Goal: Task Accomplishment & Management: Use online tool/utility

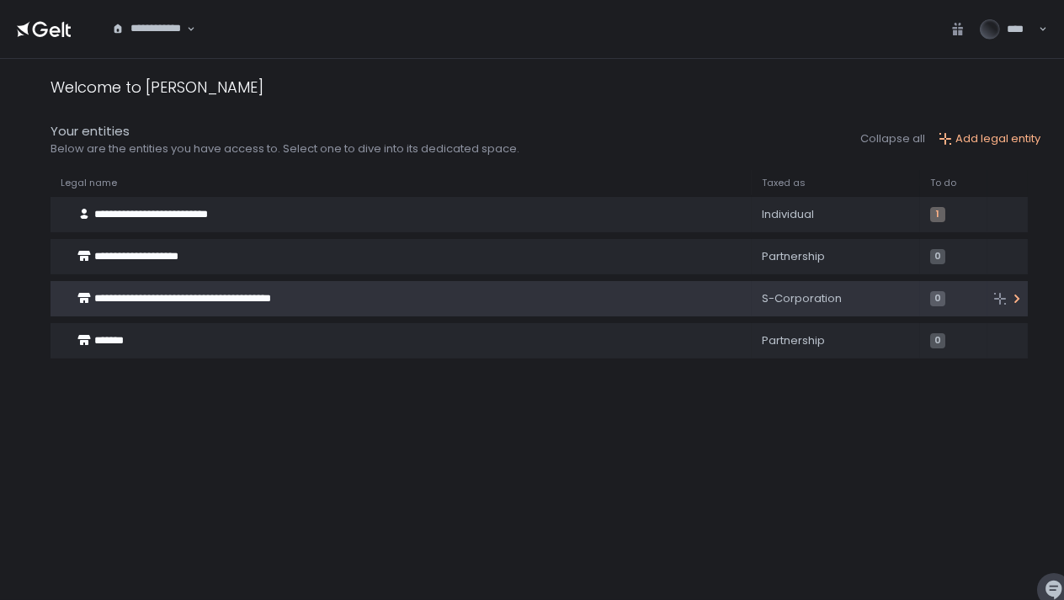
click at [379, 301] on div "**********" at bounding box center [387, 299] width 674 height 32
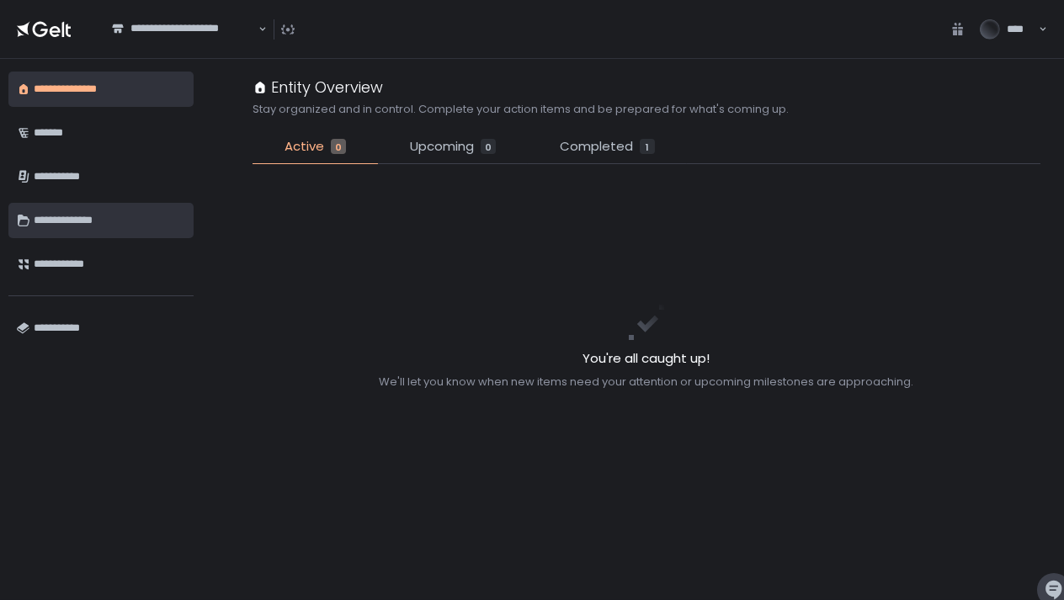
click at [93, 234] on div "**********" at bounding box center [109, 220] width 151 height 29
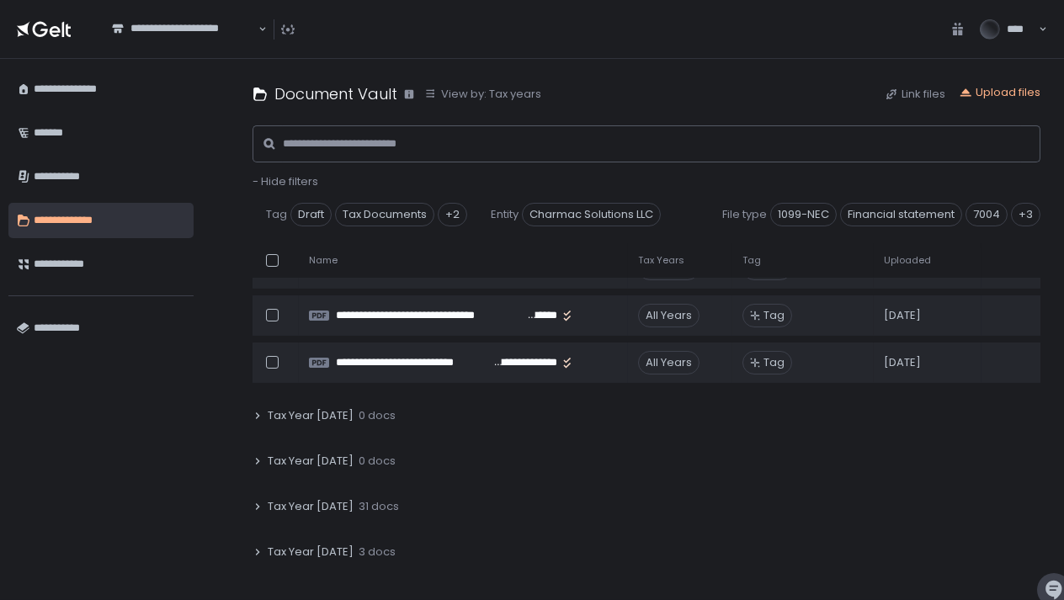
scroll to position [84, 0]
click at [342, 507] on span "Tax Year [DATE]" at bounding box center [311, 503] width 86 height 15
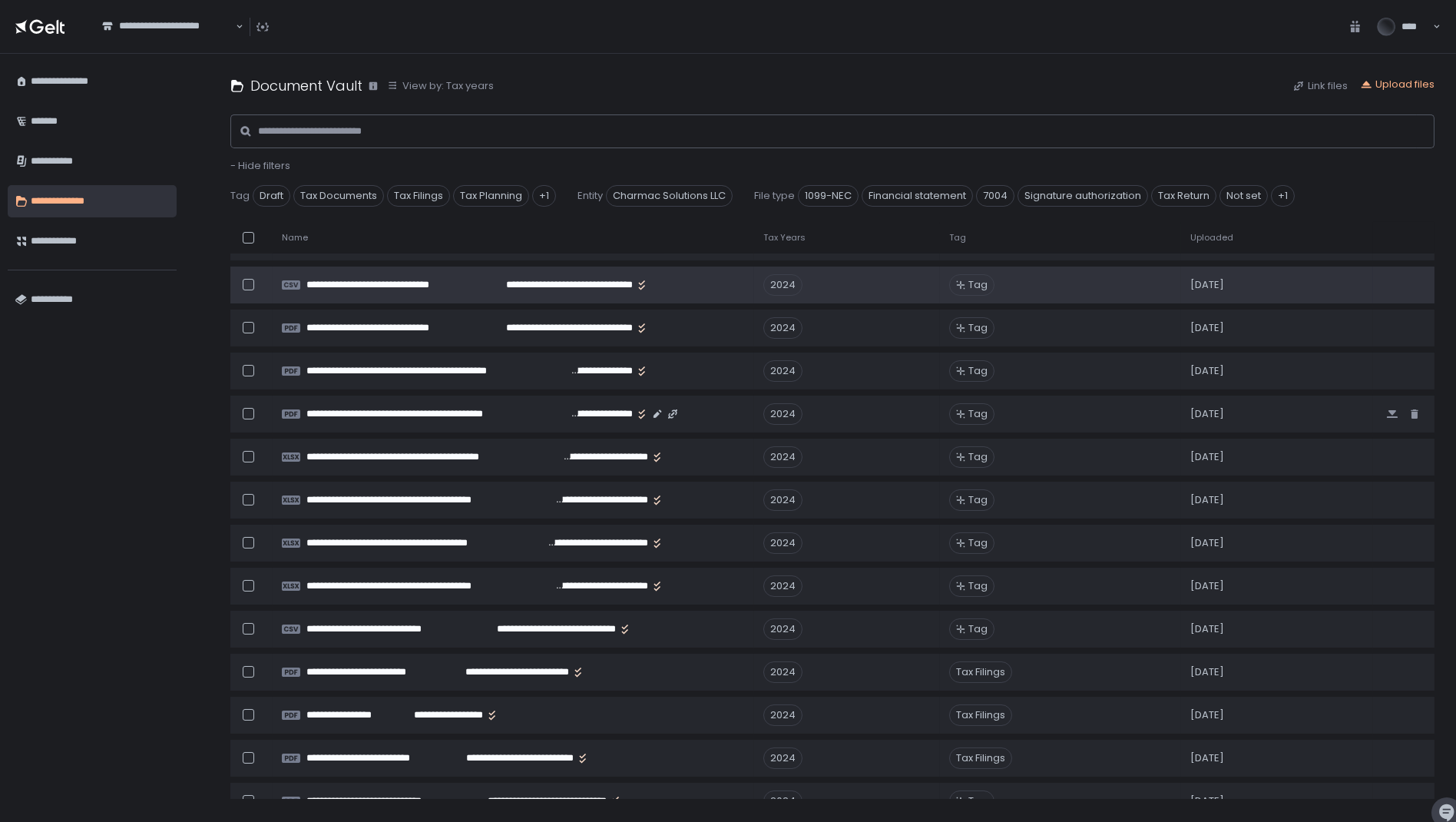
scroll to position [547, 0]
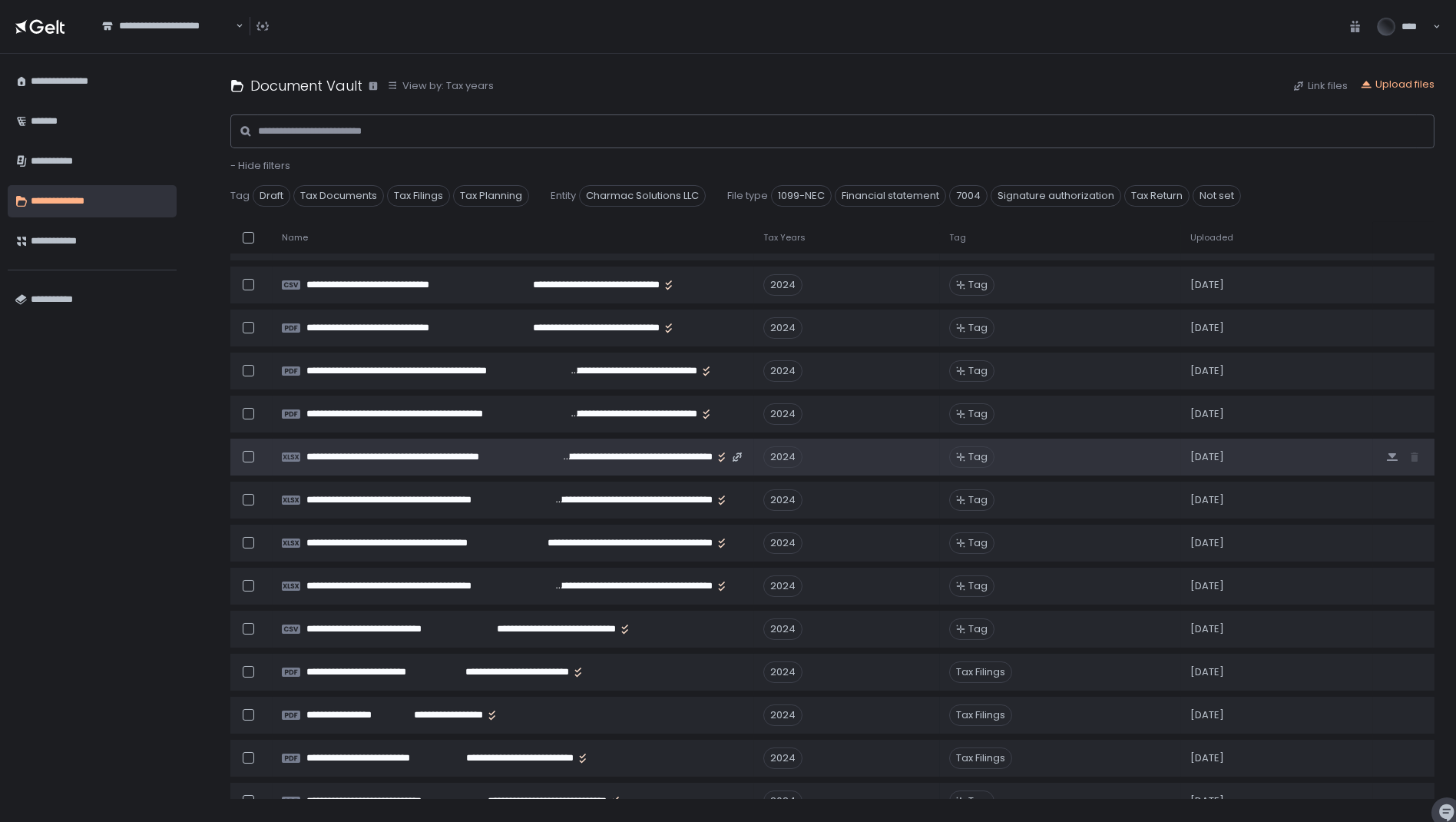
click at [253, 455] on div at bounding box center [248, 457] width 12 height 12
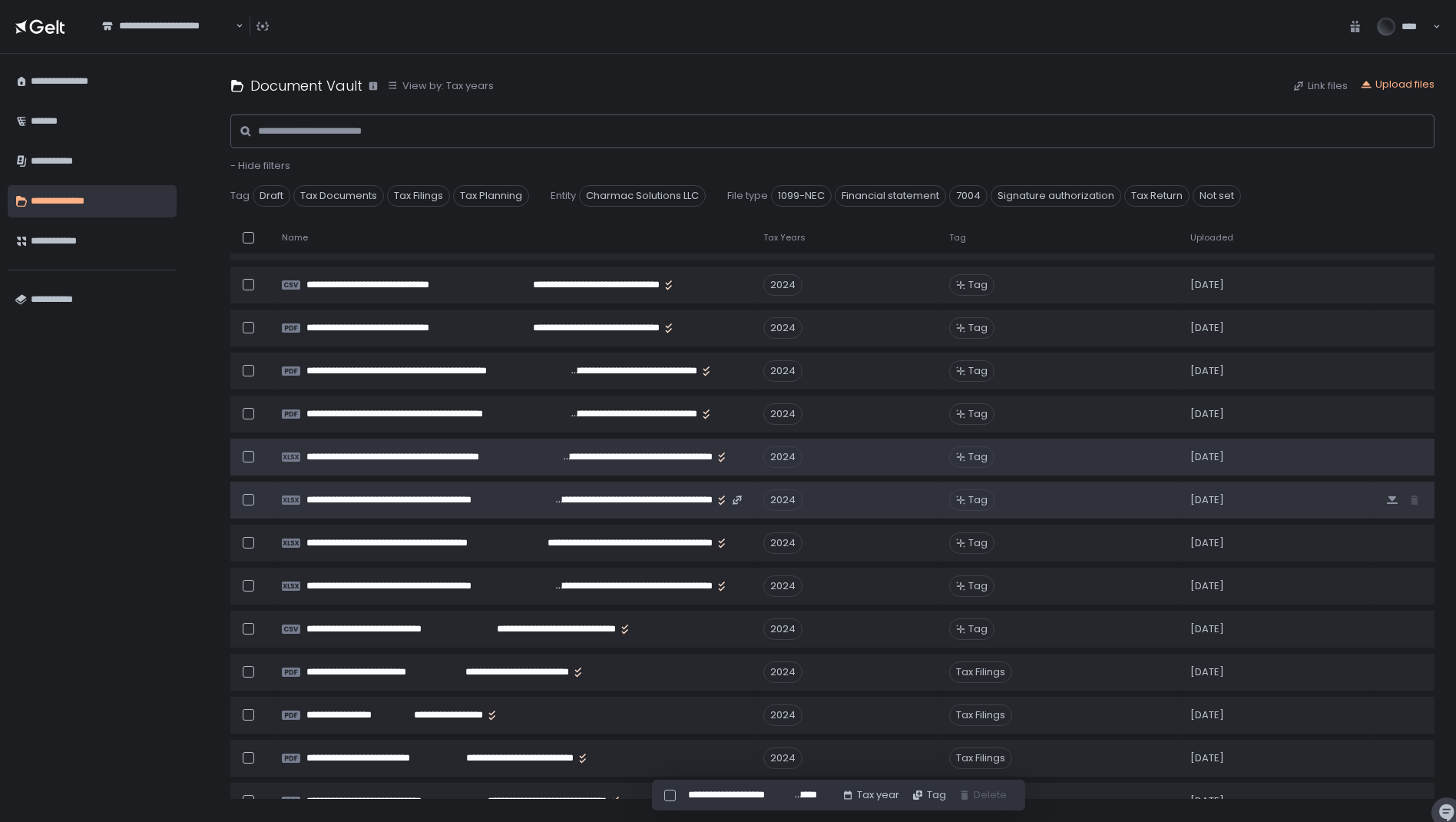
click at [248, 496] on div at bounding box center [248, 500] width 12 height 12
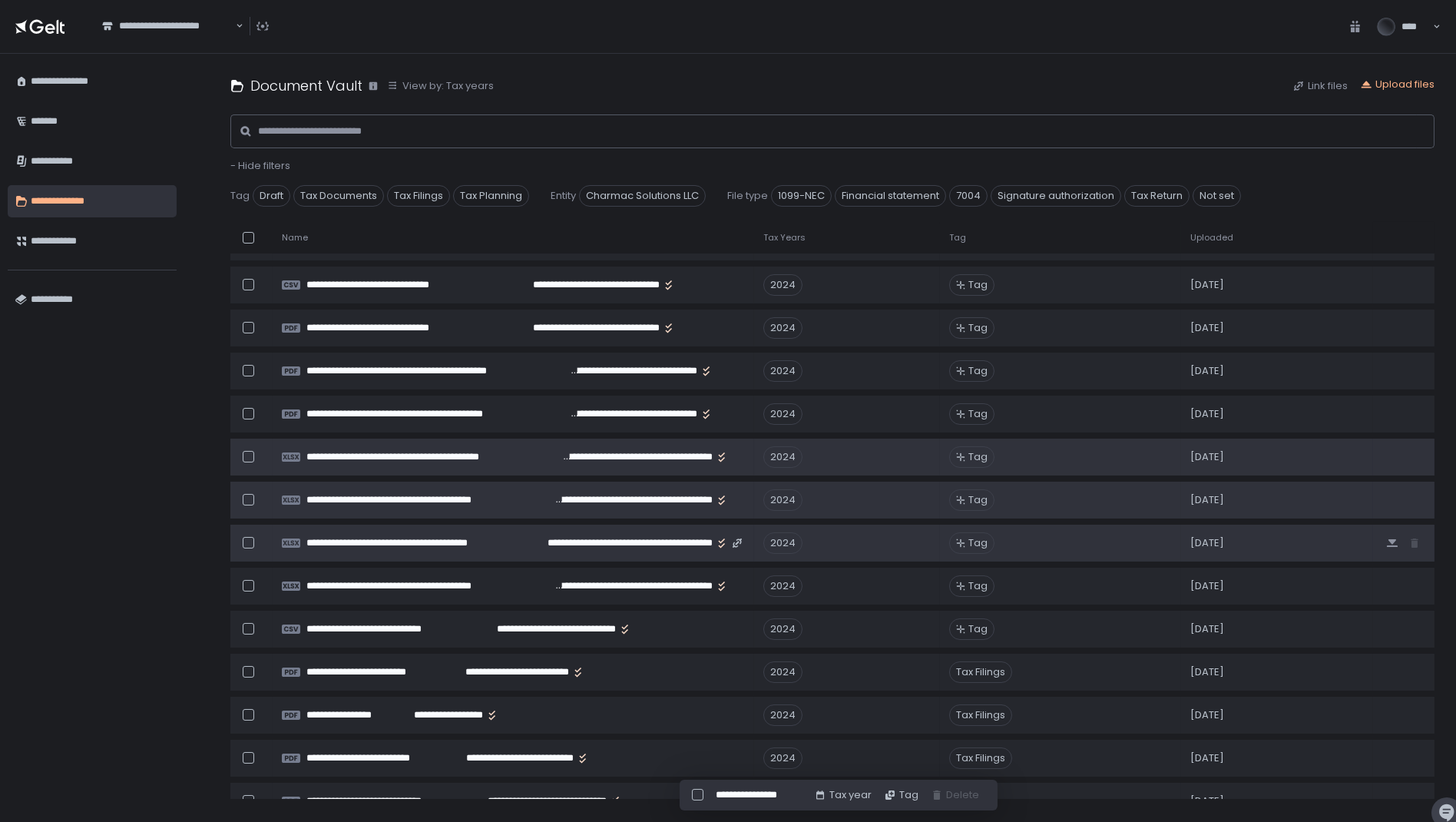
click at [249, 537] on div at bounding box center [248, 543] width 12 height 12
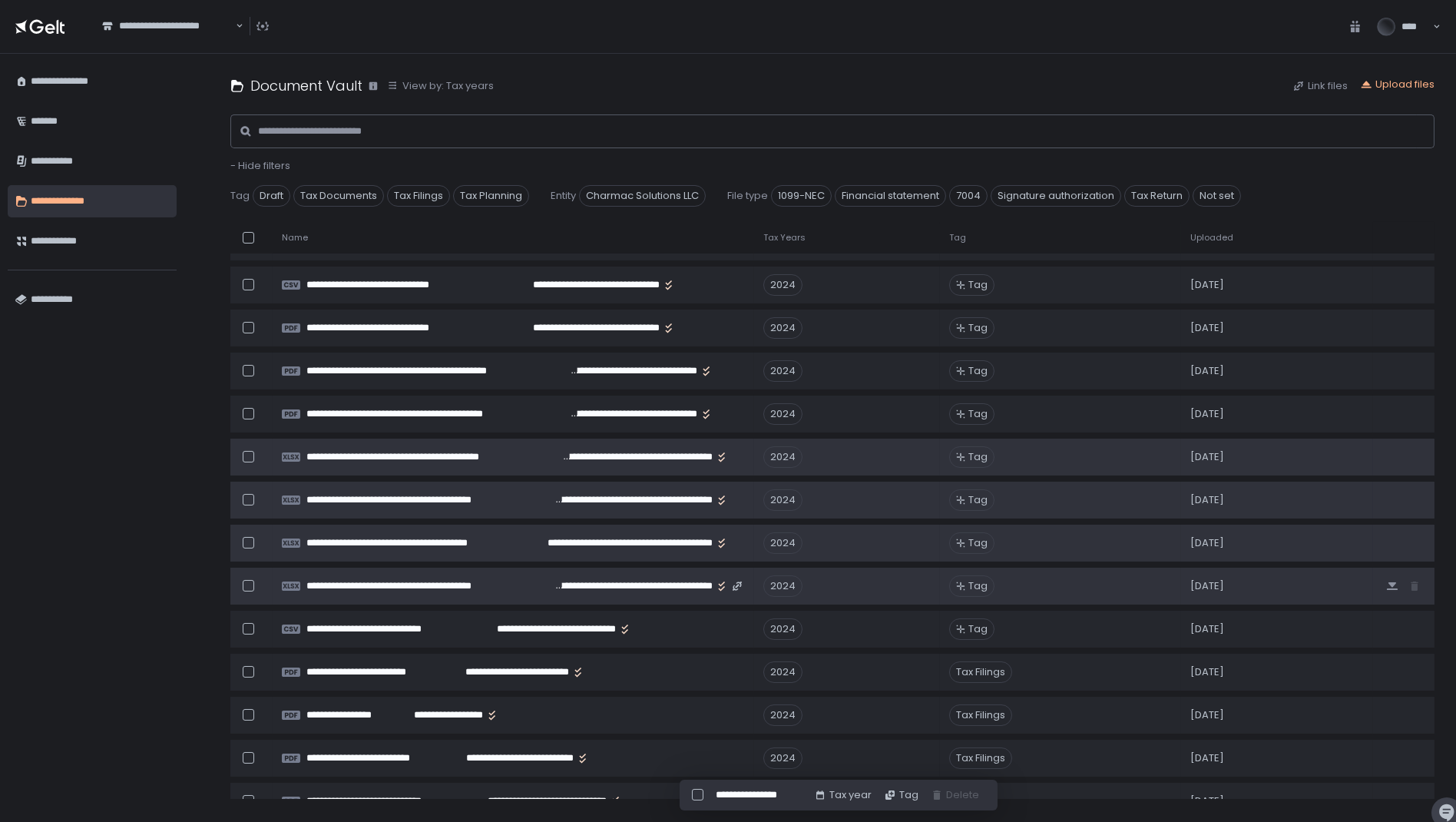
click at [248, 547] on div at bounding box center [248, 585] width 12 height 12
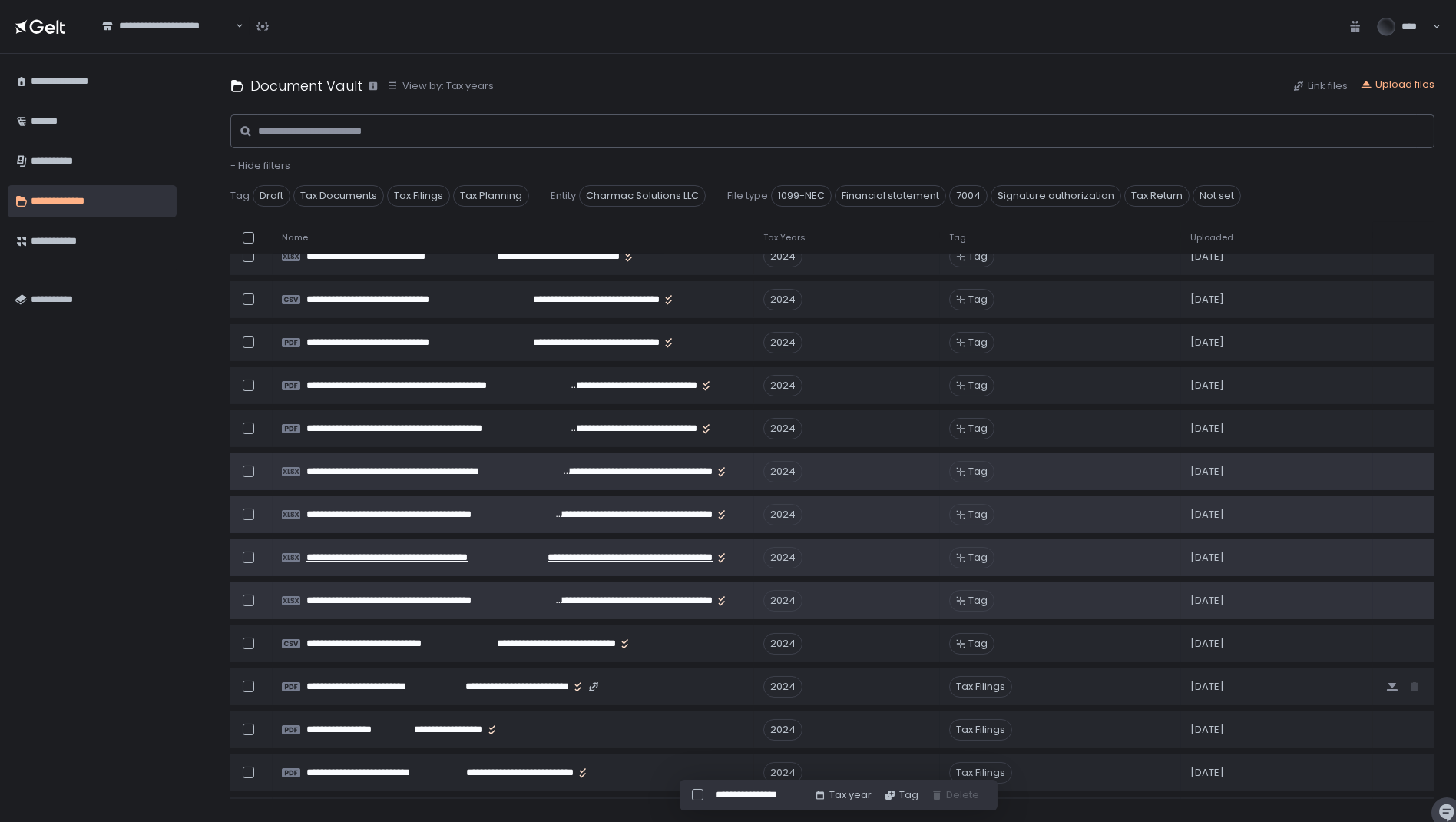
scroll to position [533, 0]
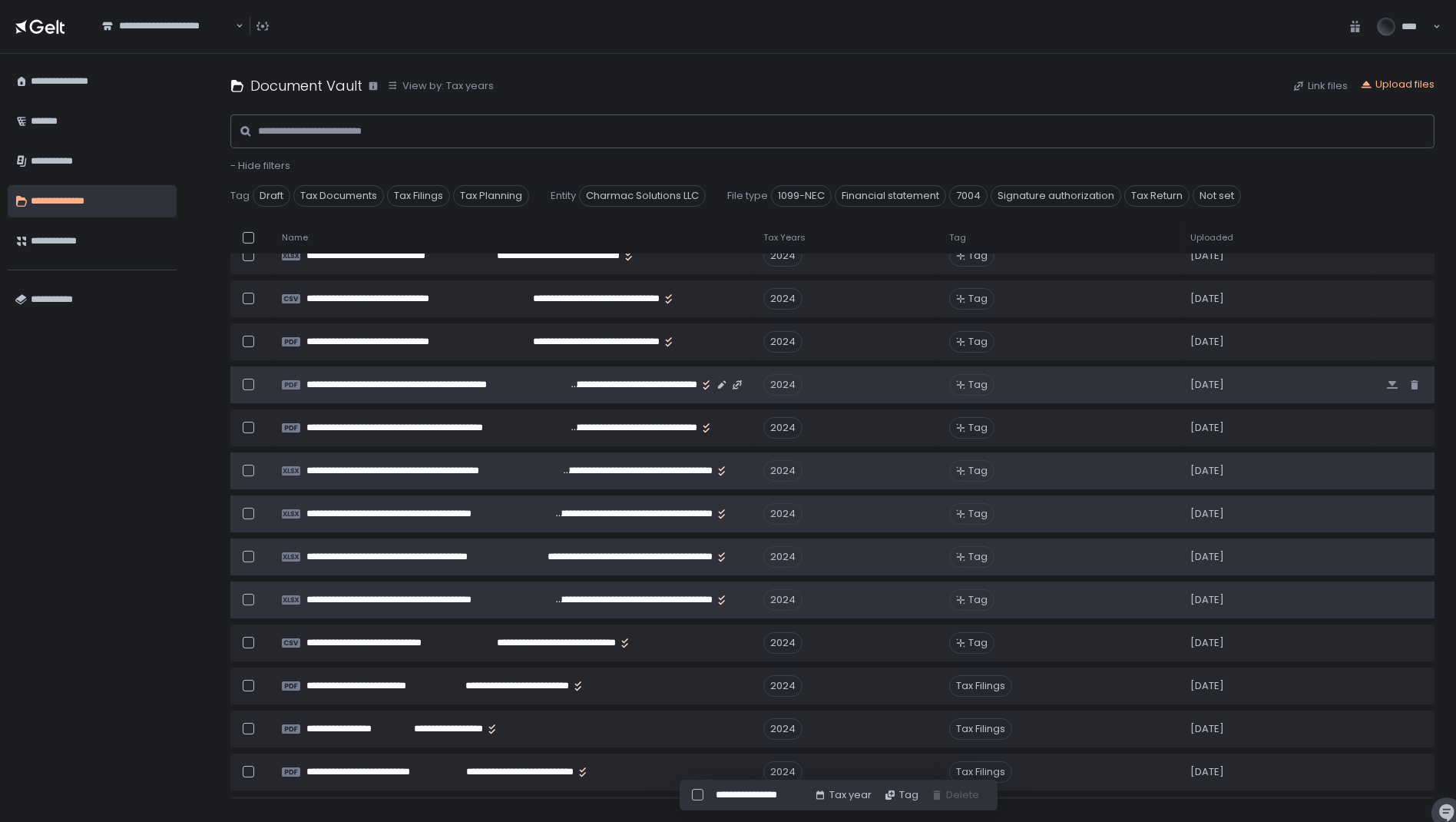
click at [245, 380] on div at bounding box center [248, 385] width 12 height 12
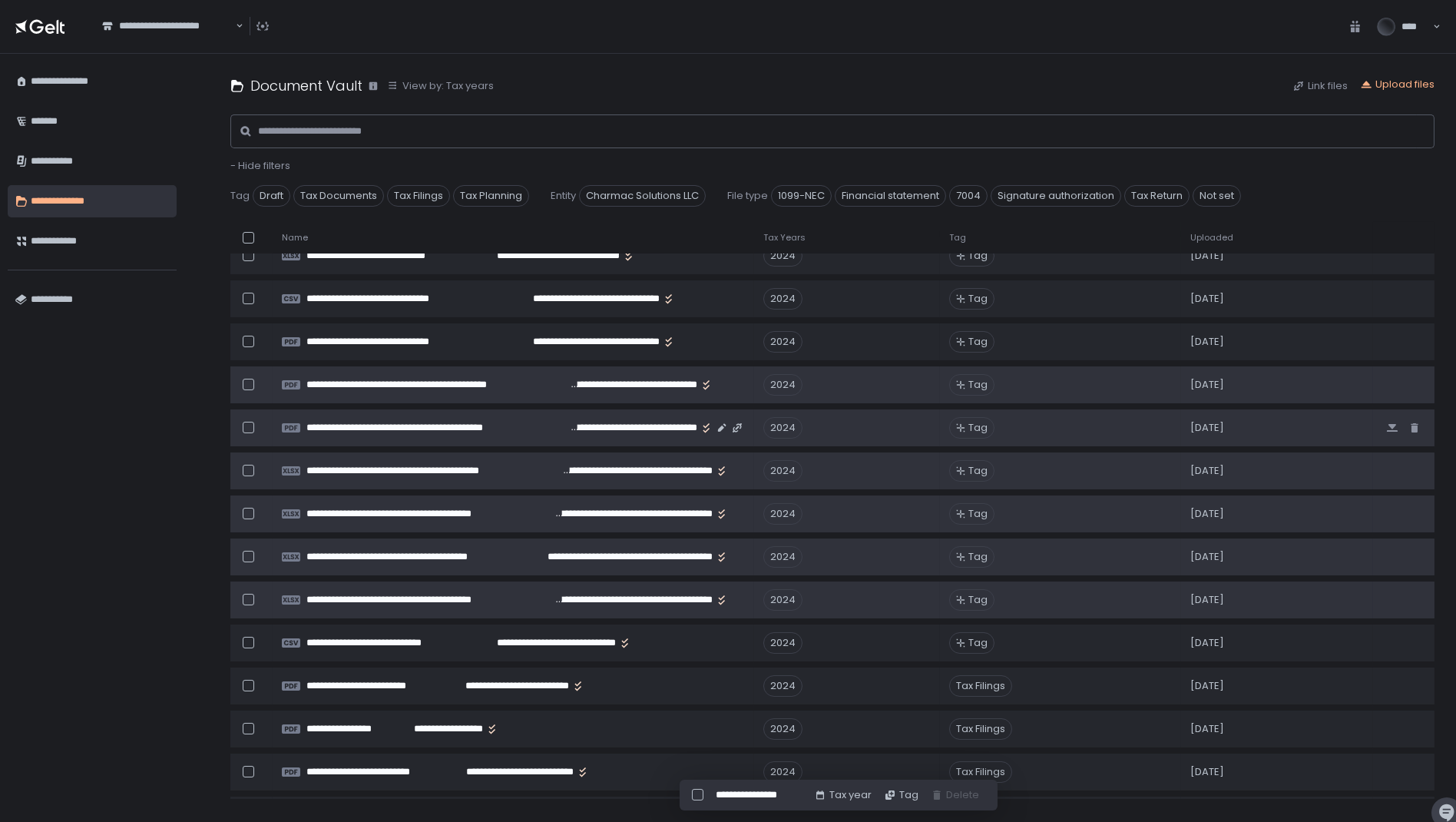
click at [253, 428] on div at bounding box center [248, 427] width 12 height 12
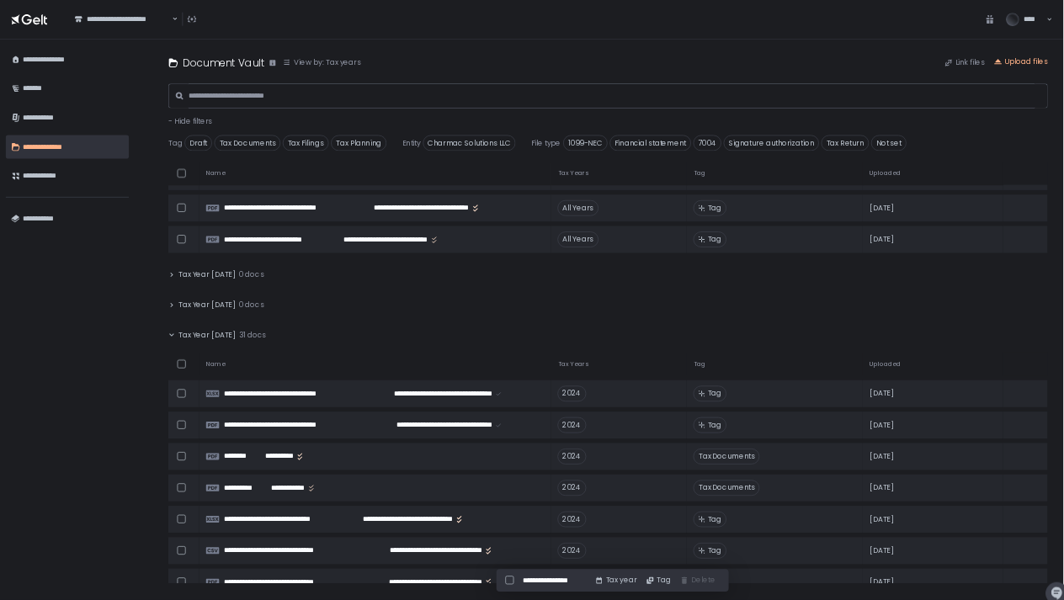
scroll to position [0, 0]
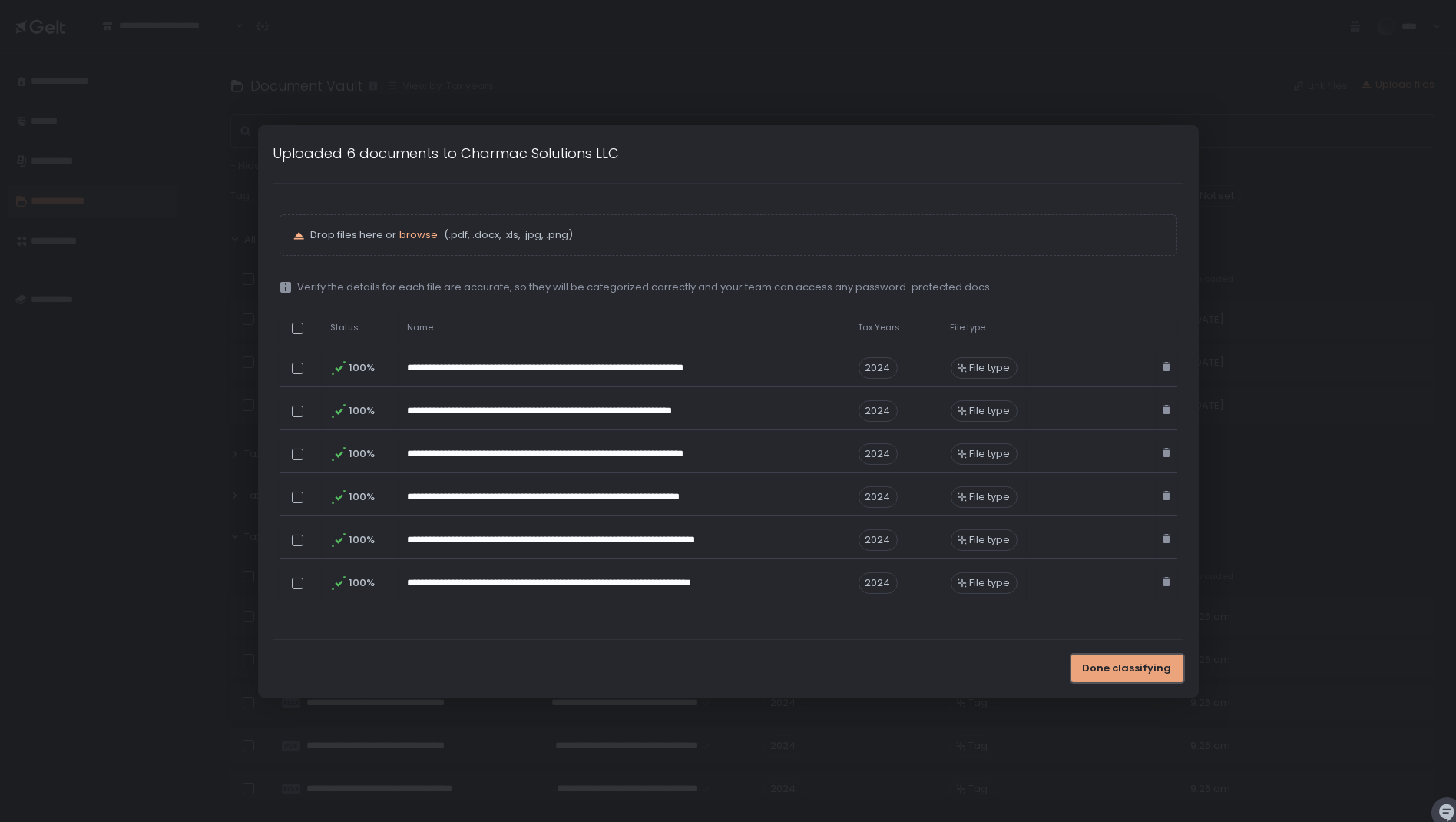
click at [970, 547] on span "Done classifying" at bounding box center [1127, 668] width 89 height 14
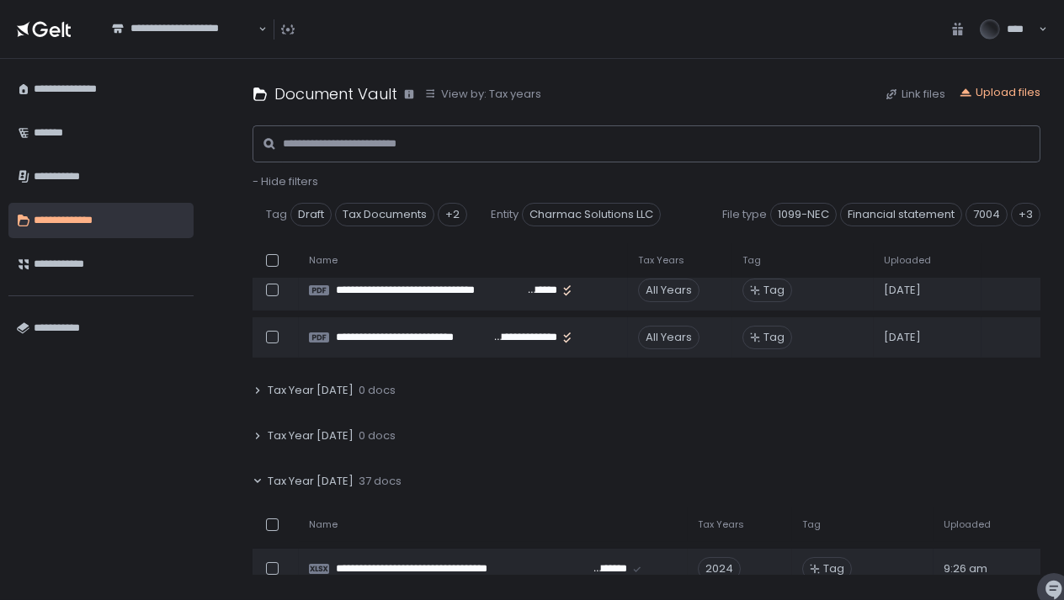
scroll to position [108, 0]
click at [589, 494] on div "Tax Year [DATE] 37 docs" at bounding box center [646, 480] width 788 height 39
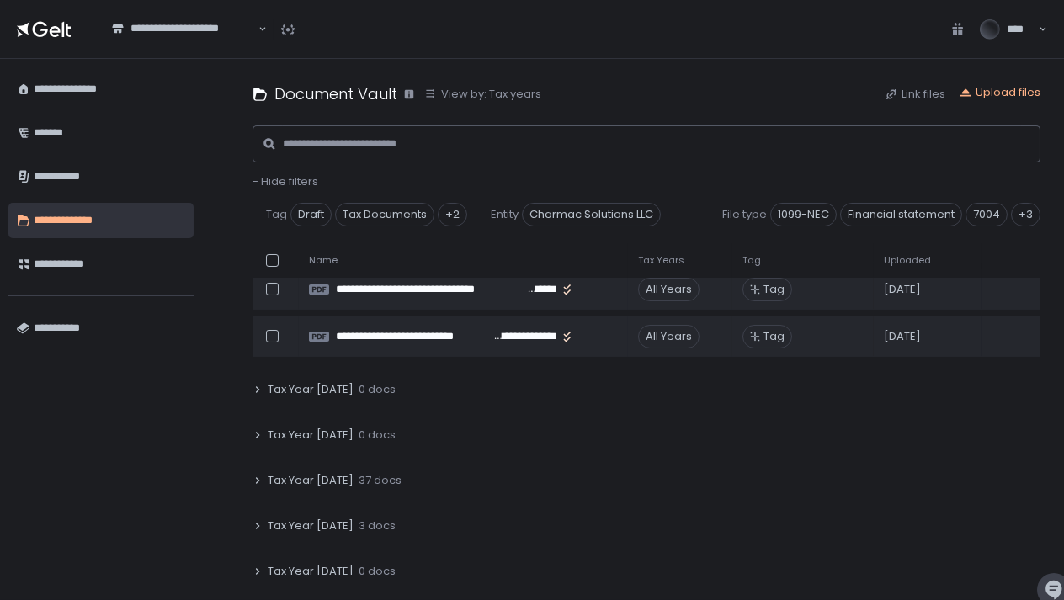
scroll to position [172, 0]
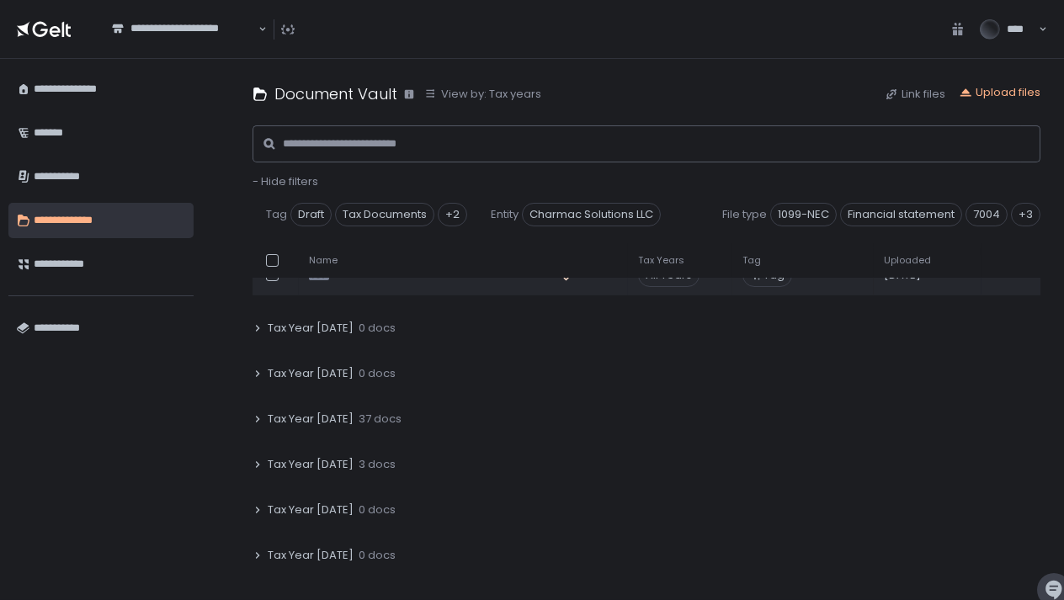
click at [260, 415] on icon at bounding box center [257, 419] width 10 height 10
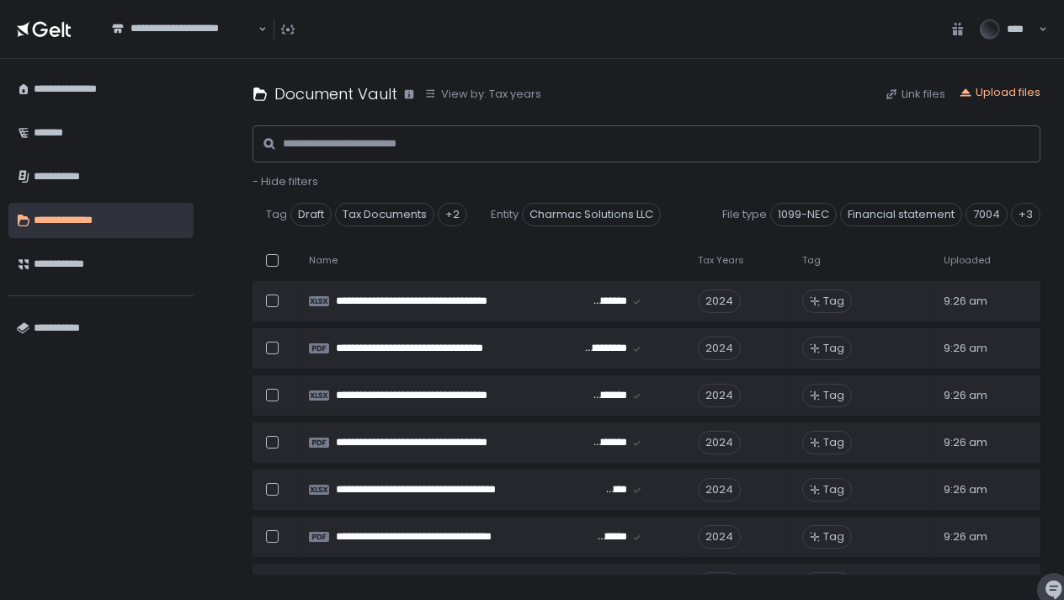
scroll to position [377, 0]
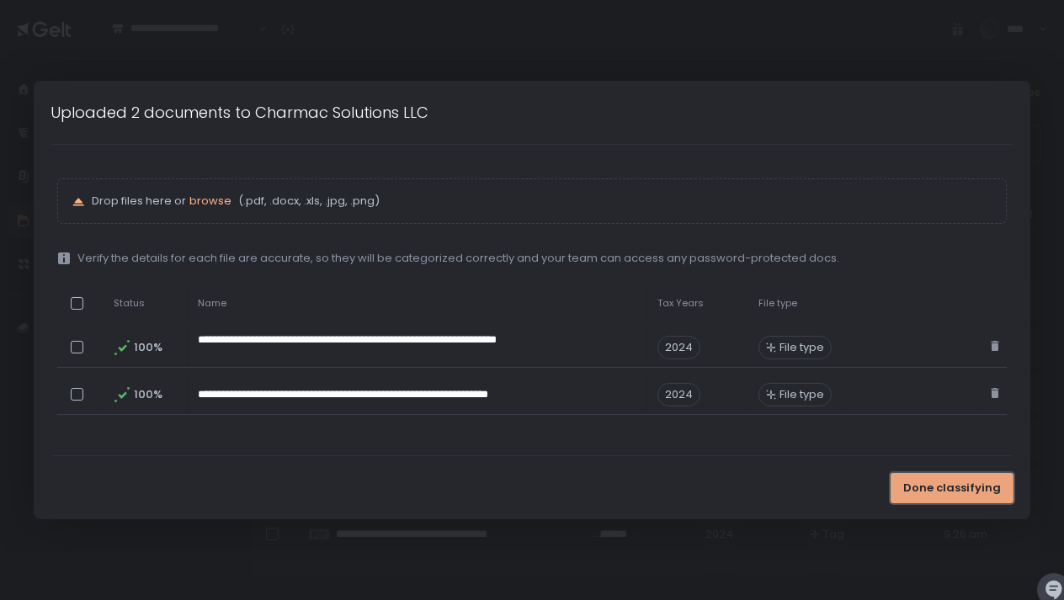
click at [984, 492] on span "Done classifying" at bounding box center [952, 487] width 98 height 15
